Goal: Task Accomplishment & Management: Use online tool/utility

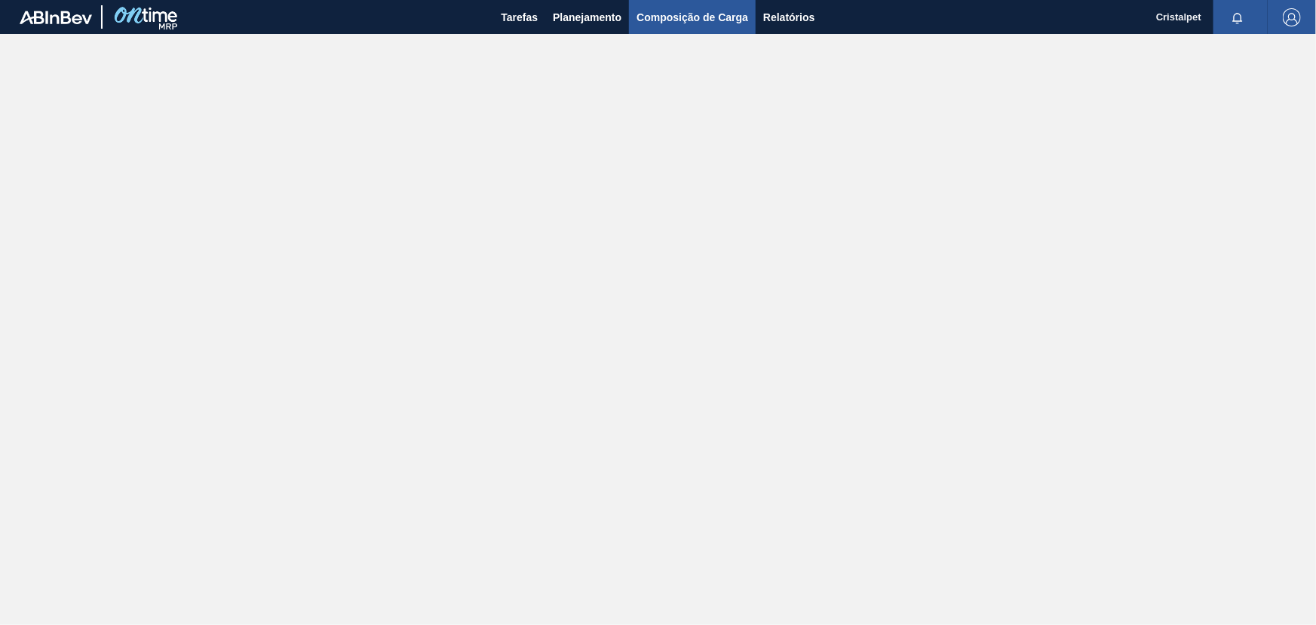
click at [704, 19] on span "Composição de Carga" at bounding box center [693, 17] width 112 height 18
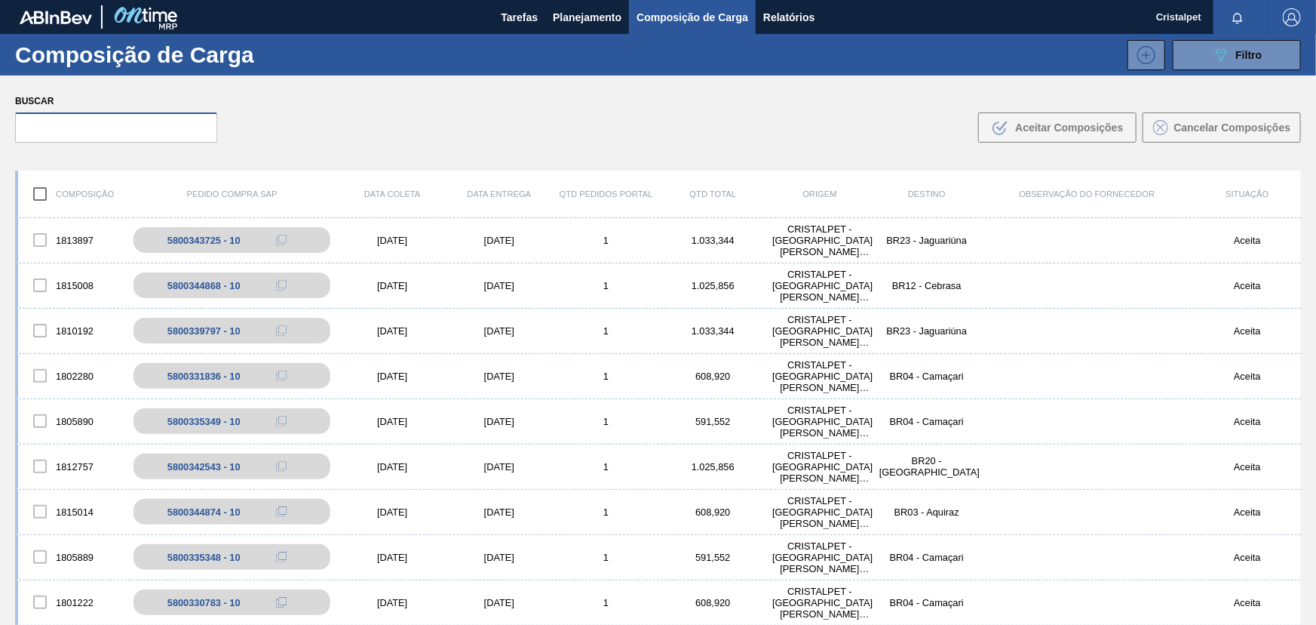
click at [118, 130] on input "text" at bounding box center [116, 127] width 202 height 30
paste input "5800341414"
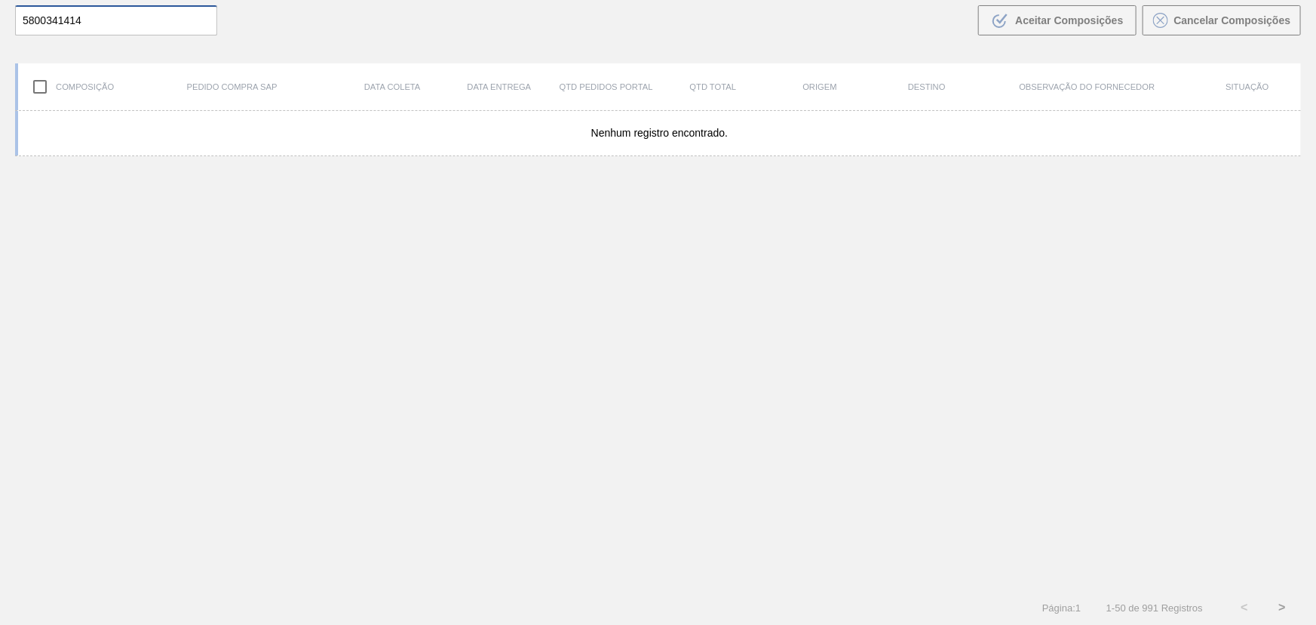
scroll to position [108, 0]
type input "5800341414"
click at [1279, 606] on button ">" at bounding box center [1283, 607] width 38 height 38
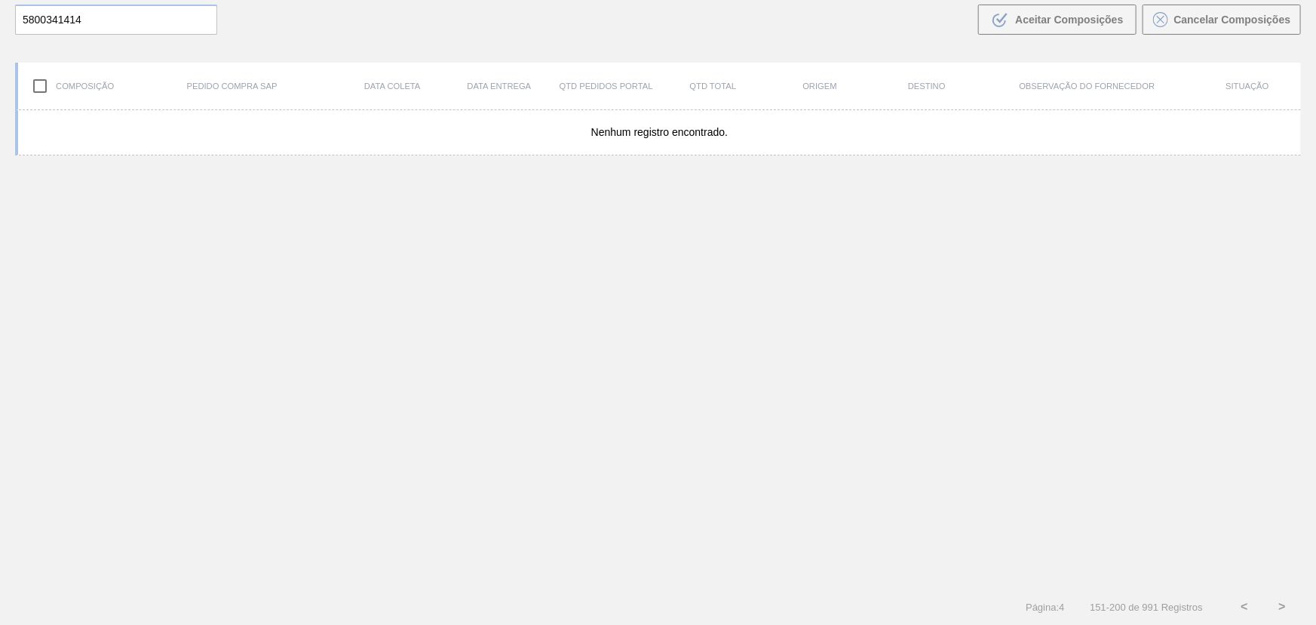
click at [1279, 606] on button ">" at bounding box center [1283, 607] width 38 height 38
